Goal: Information Seeking & Learning: Find specific fact

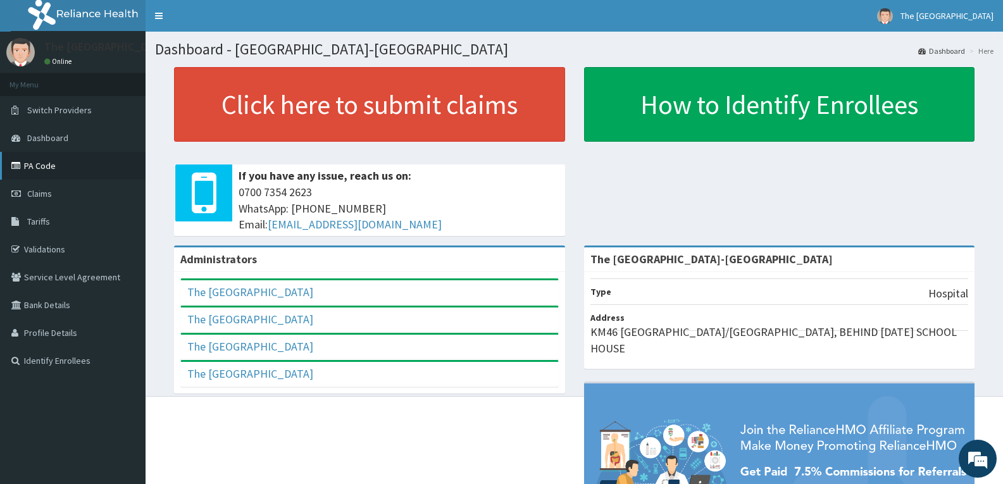
click at [37, 163] on link "PA Code" at bounding box center [73, 166] width 146 height 28
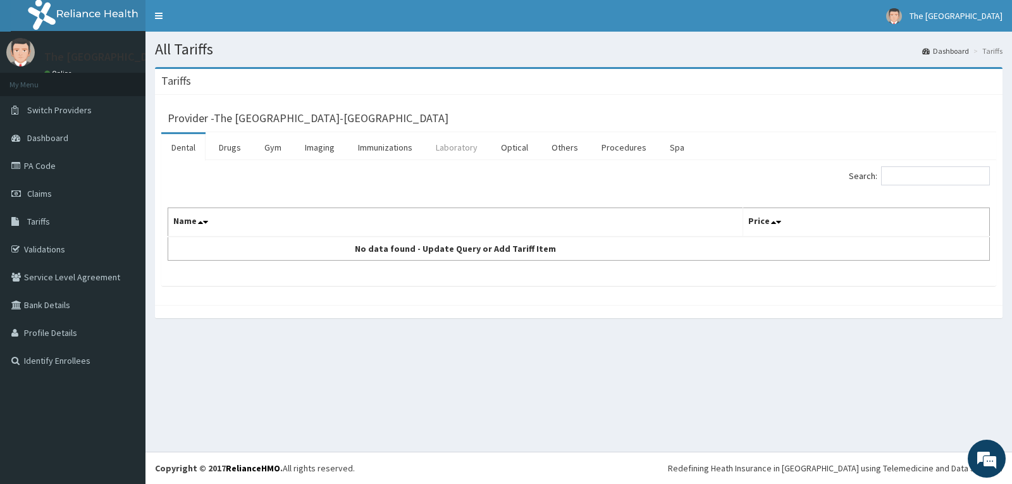
click at [461, 145] on link "Laboratory" at bounding box center [457, 147] width 62 height 27
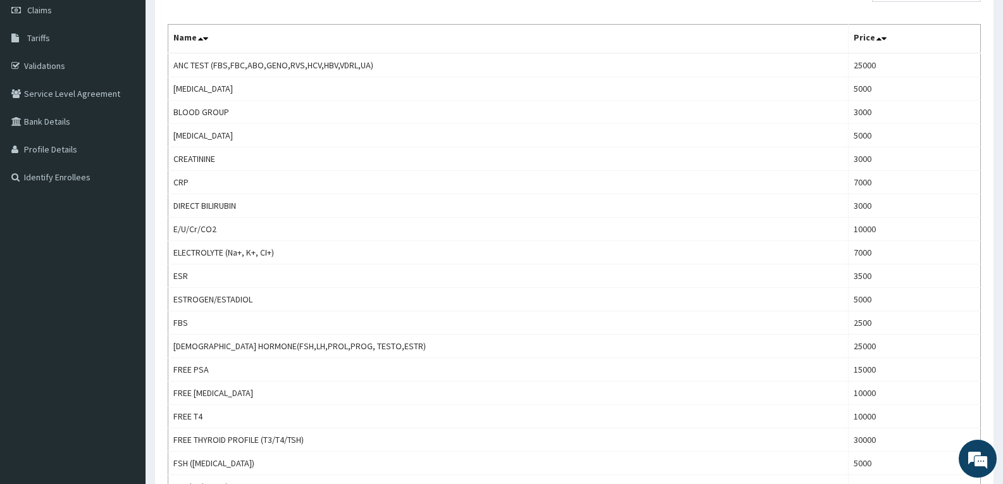
scroll to position [190, 0]
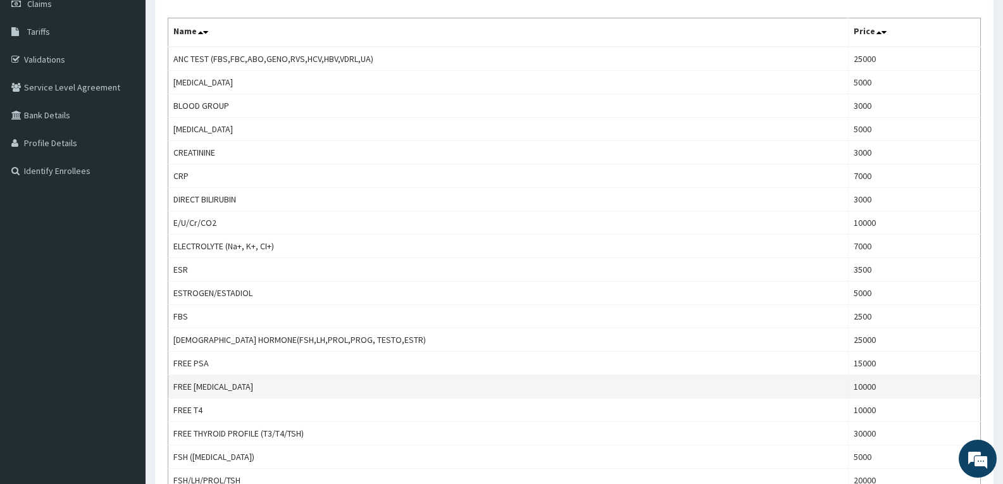
click at [275, 389] on td "FREE [MEDICAL_DATA]" at bounding box center [508, 386] width 680 height 23
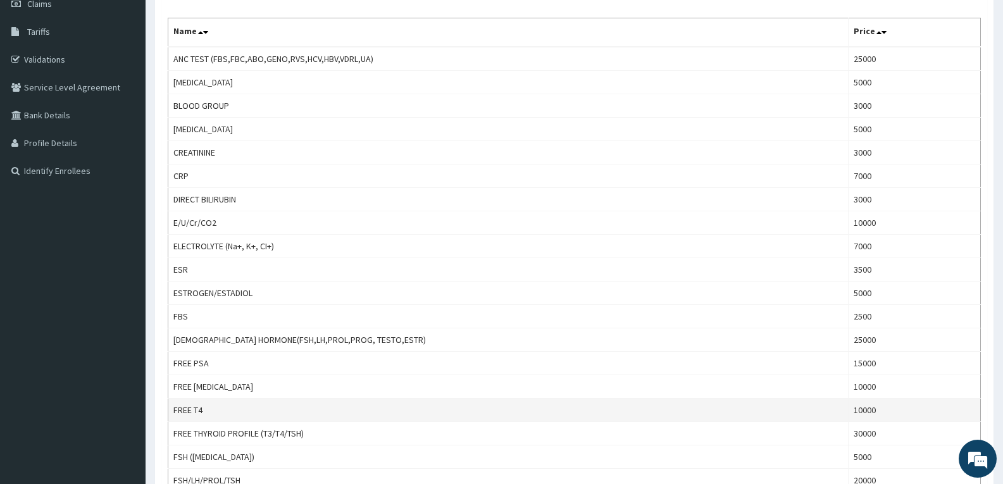
click at [242, 416] on td "FREE T4" at bounding box center [508, 410] width 680 height 23
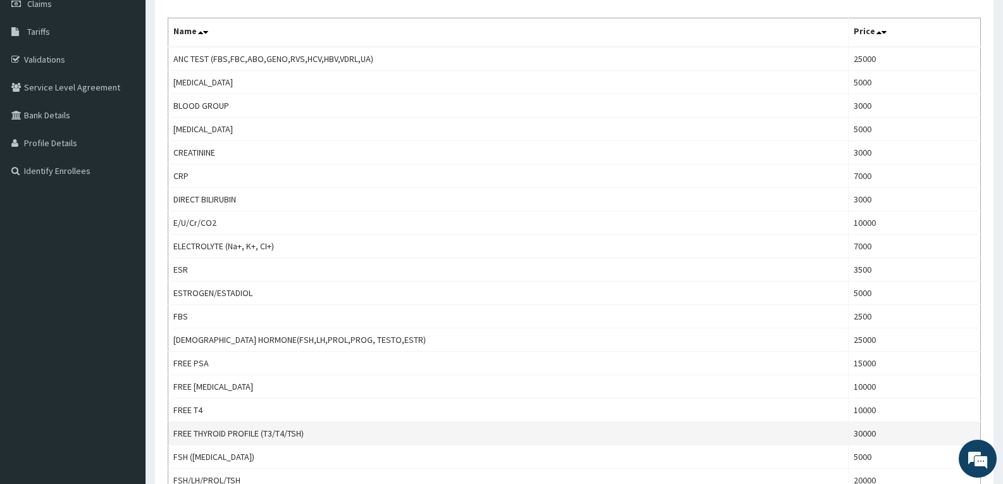
click at [300, 435] on td "FREE THYROID PROFILE (T3/T4/TSH)" at bounding box center [508, 433] width 680 height 23
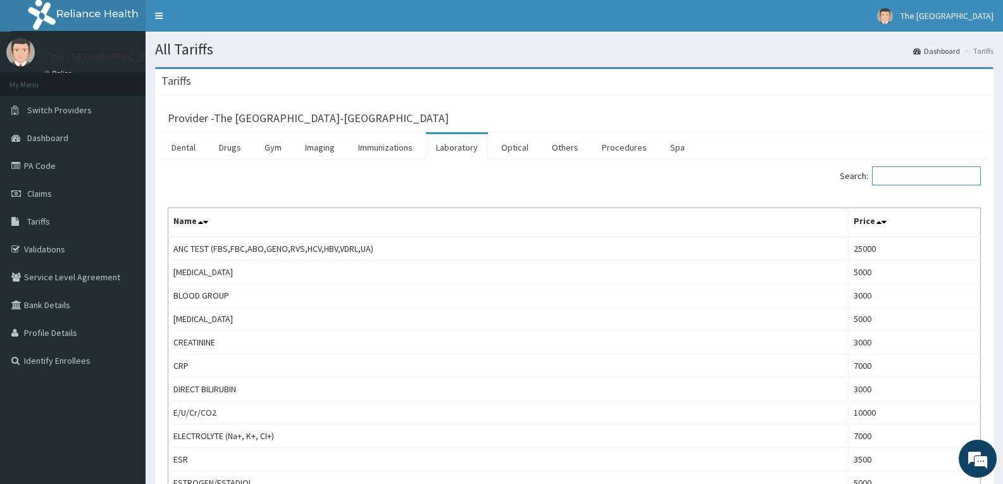
click at [937, 178] on input "Search:" at bounding box center [926, 175] width 109 height 19
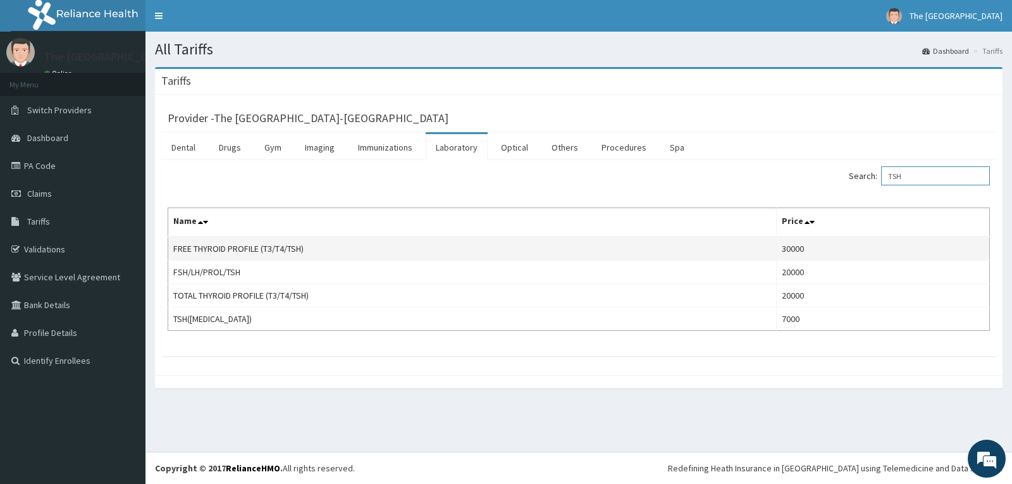
type input "TSH"
click at [372, 247] on td "FREE THYROID PROFILE (T3/T4/TSH)" at bounding box center [472, 249] width 609 height 24
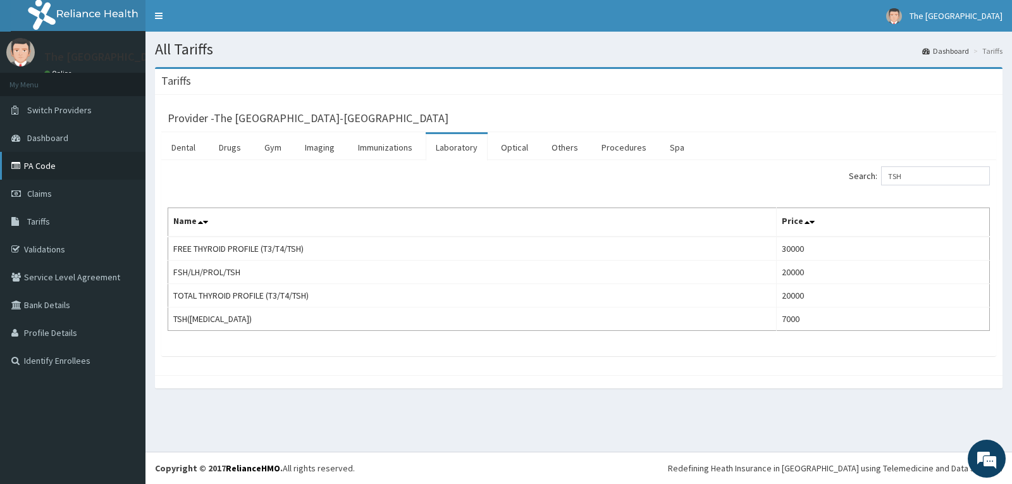
click at [45, 162] on link "PA Code" at bounding box center [73, 166] width 146 height 28
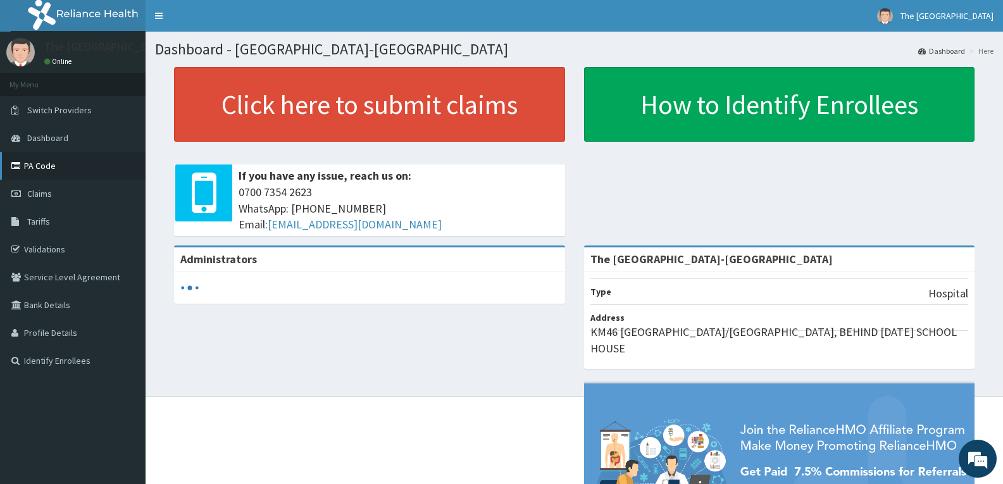
click at [32, 165] on link "PA Code" at bounding box center [73, 166] width 146 height 28
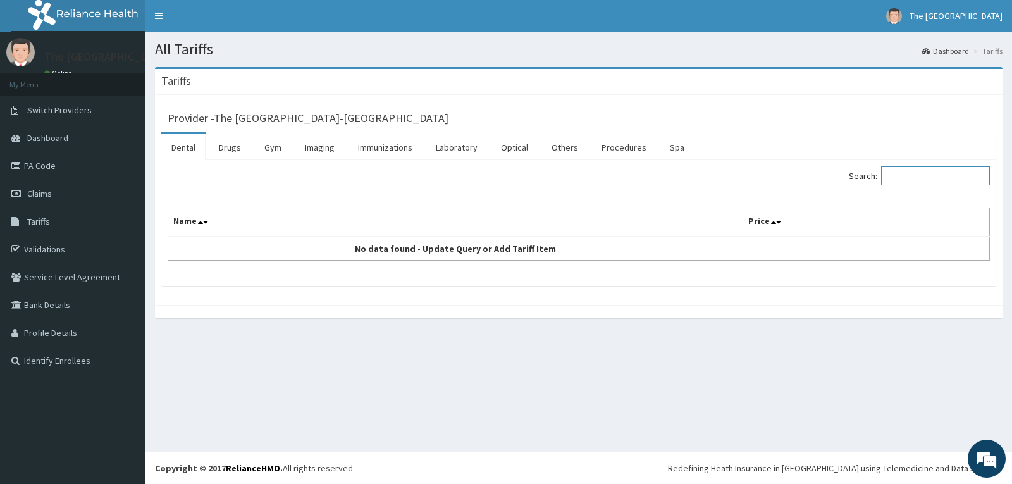
click at [929, 177] on input "Search:" at bounding box center [935, 175] width 109 height 19
type input "[MEDICAL_DATA]"
click at [325, 149] on link "Imaging" at bounding box center [320, 147] width 50 height 27
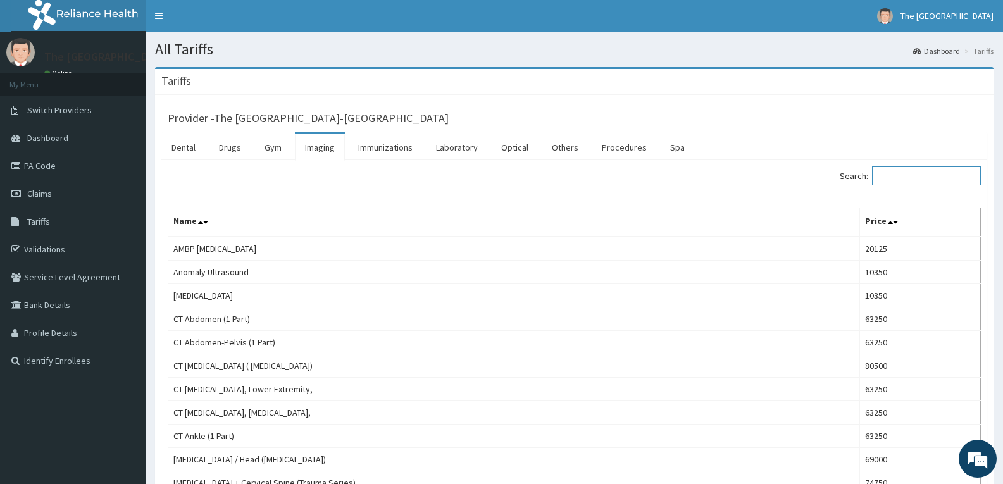
click at [930, 178] on input "Search:" at bounding box center [926, 175] width 109 height 19
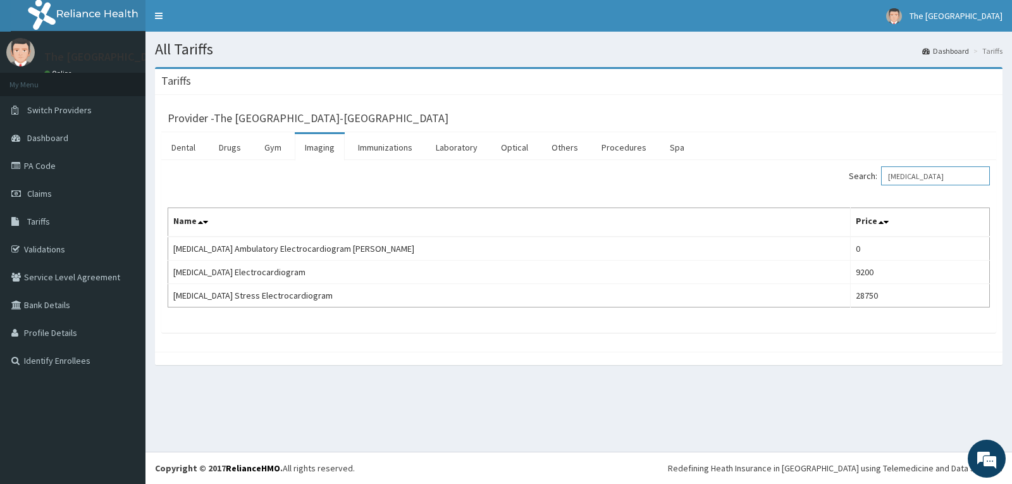
type input "[MEDICAL_DATA]"
click at [79, 163] on link "PA Code" at bounding box center [73, 166] width 146 height 28
